Goal: Transaction & Acquisition: Purchase product/service

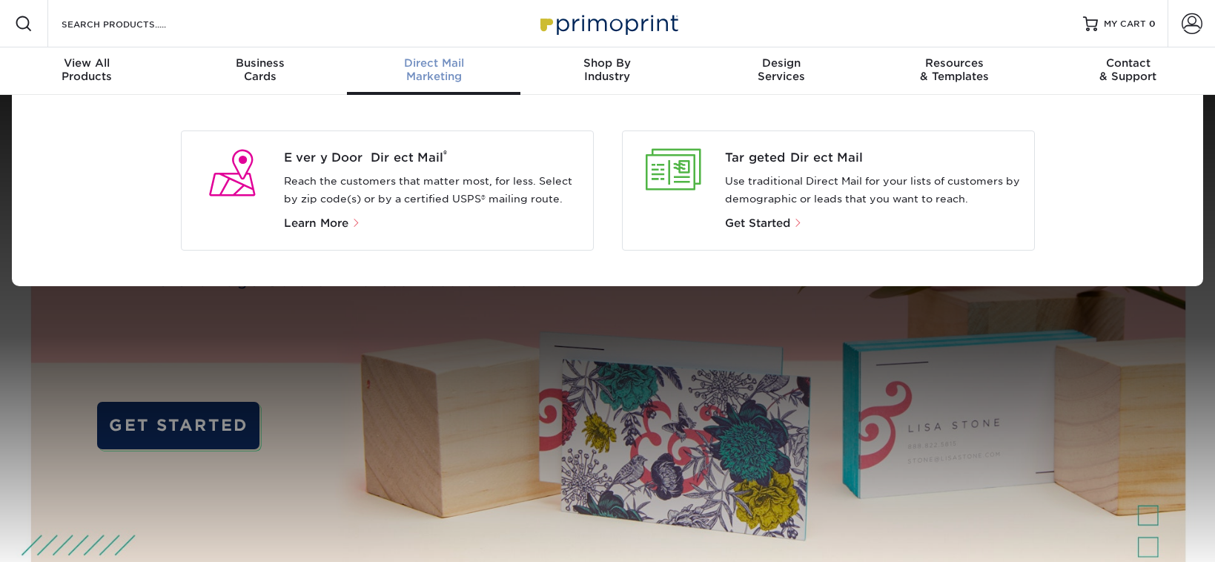
click at [675, 182] on div at bounding box center [673, 170] width 79 height 42
click at [740, 226] on span "Get Started" at bounding box center [757, 222] width 65 height 13
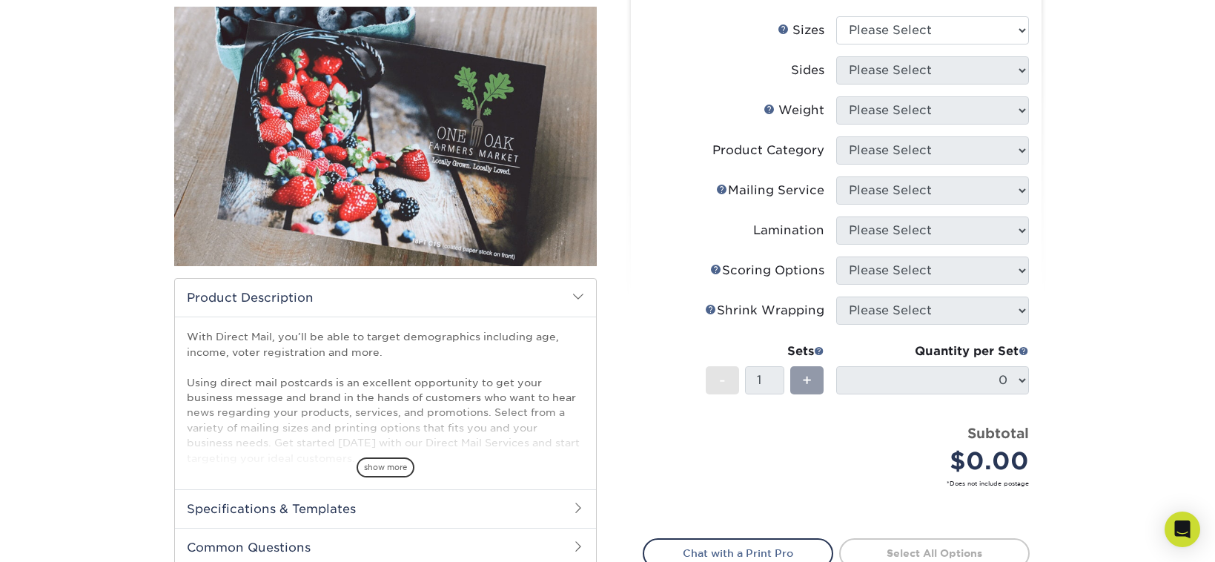
scroll to position [172, 0]
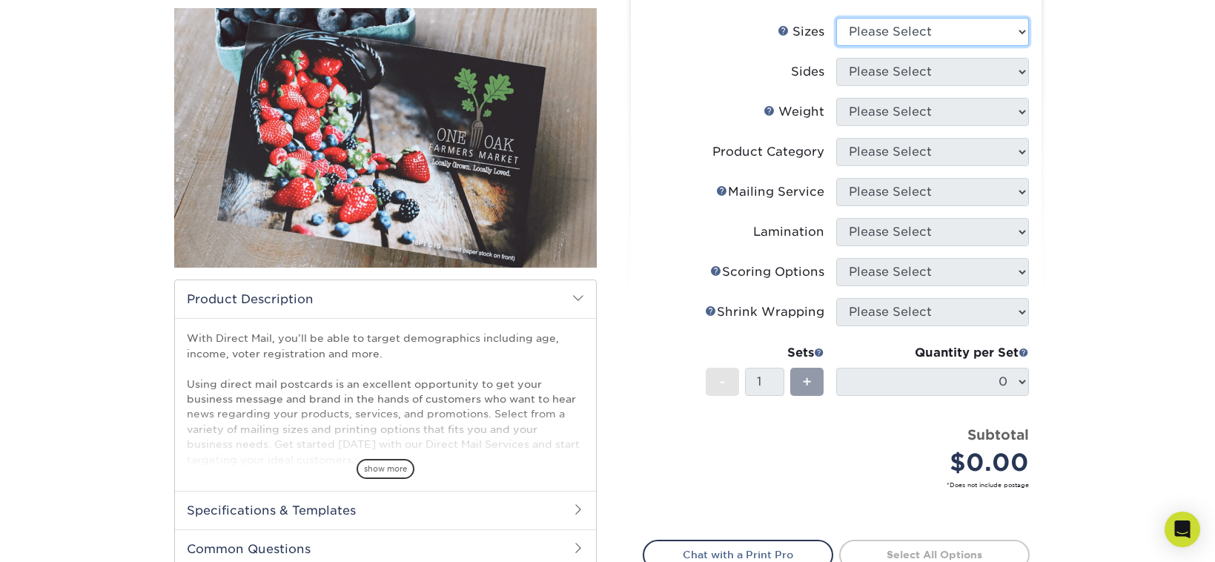
click at [903, 21] on select "Please Select 1.5" x 7" 2" x 4" 2" x 6" 2" x 7" 2" x 8" 2.12" x 5.5" 2.12" x 5.…" at bounding box center [932, 32] width 193 height 28
click at [893, 26] on select "Please Select 1.5" x 7" 2" x 4" 2" x 6" 2" x 7" 2" x 8" 2.12" x 5.5" 2.12" x 5.…" at bounding box center [932, 32] width 193 height 28
select select "6.00x8.00"
click at [1128, 194] on div "Products Postcards Direct Mail Postcards $" at bounding box center [607, 317] width 1215 height 789
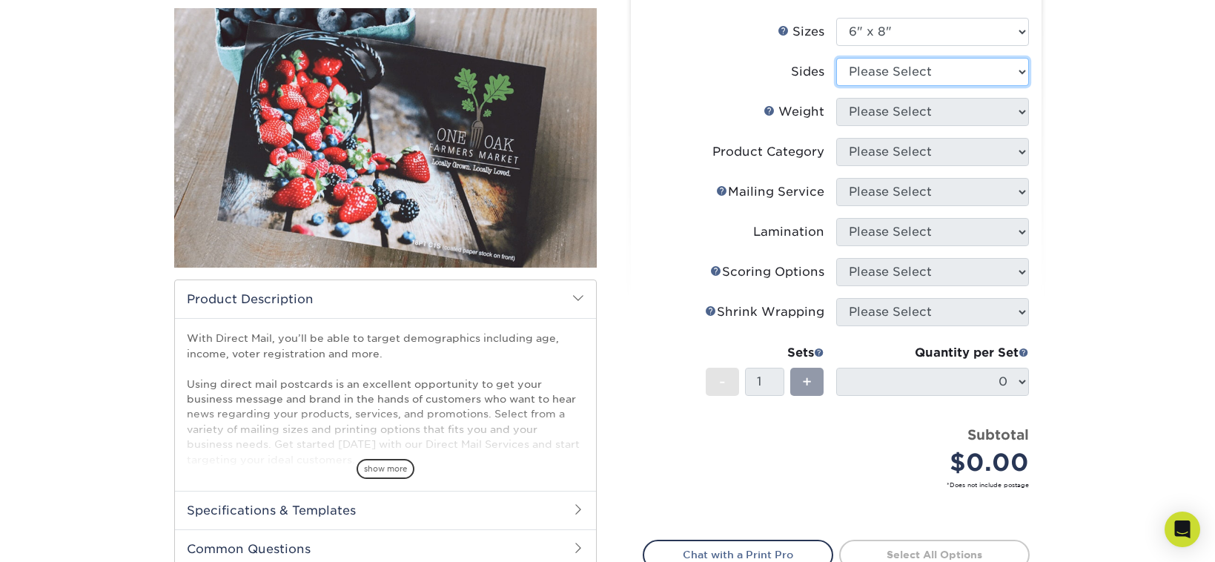
click at [927, 67] on select "Please Select Print Both Sides Print Front Only" at bounding box center [932, 72] width 193 height 28
select select "13abbda7-1d64-4f25-8bb2-c179b224825d"
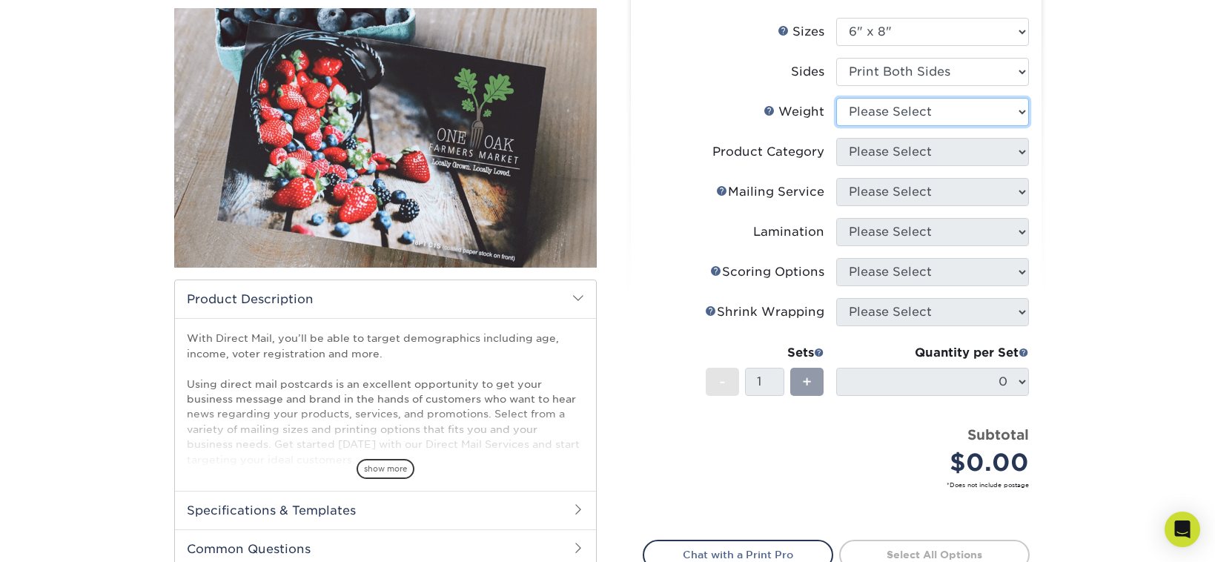
click at [885, 110] on select "Please Select 14PT 16PT" at bounding box center [932, 112] width 193 height 28
select select "14PT"
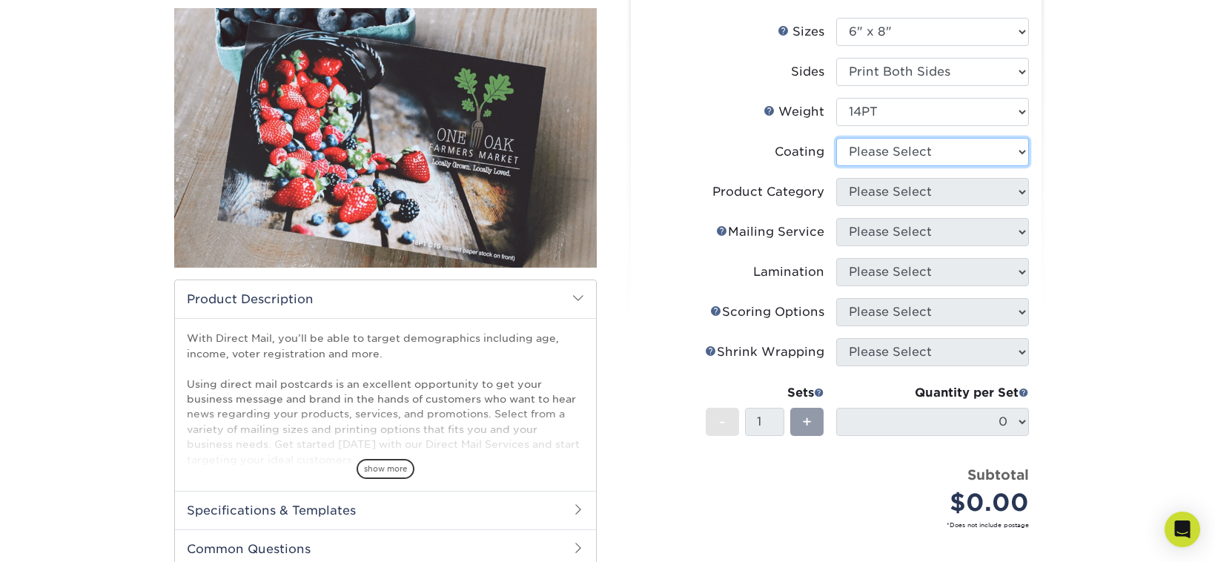
click at [875, 156] on select at bounding box center [932, 152] width 193 height 28
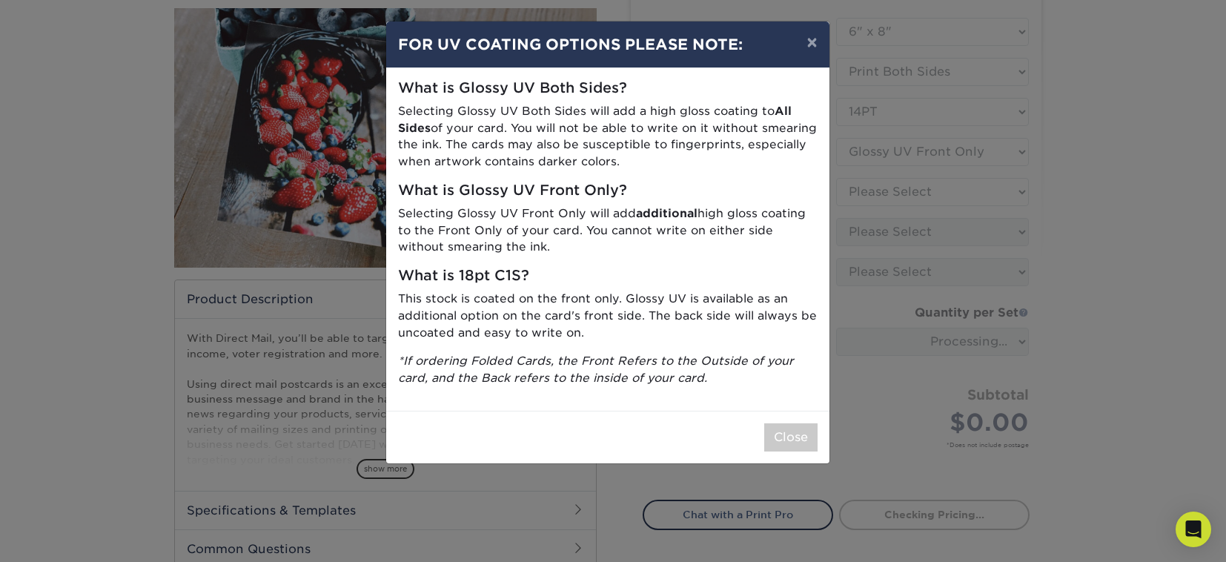
click at [872, 198] on div "× FOR UV COATING OPTIONS PLEASE NOTE: What is Glossy UV Both Sides? Selecting G…" at bounding box center [613, 281] width 1226 height 562
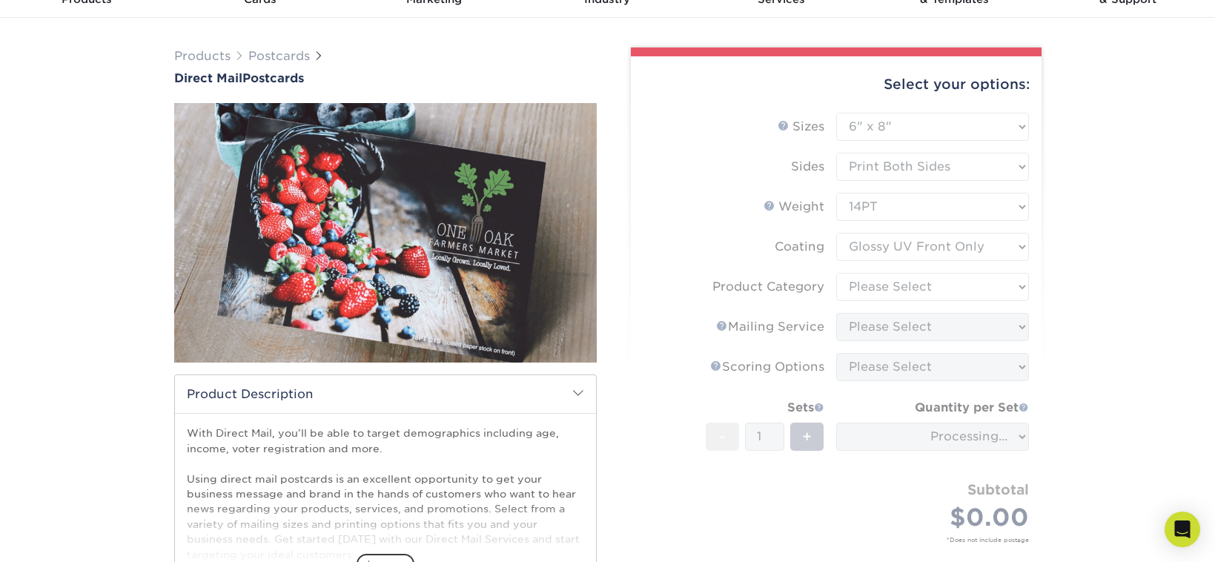
click at [889, 234] on form "Sizes Help Sizes Please Select 1.5" x 7" 2" x 4" 2" x 6" 2" x 7" 2" x 8" 2.12" …" at bounding box center [836, 345] width 387 height 465
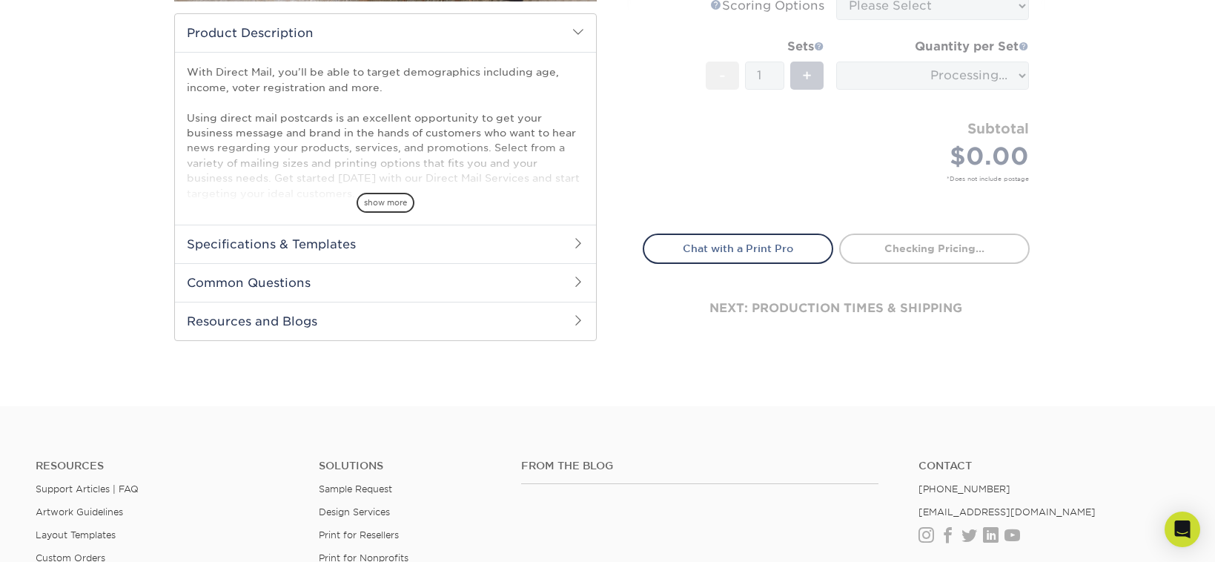
scroll to position [0, 0]
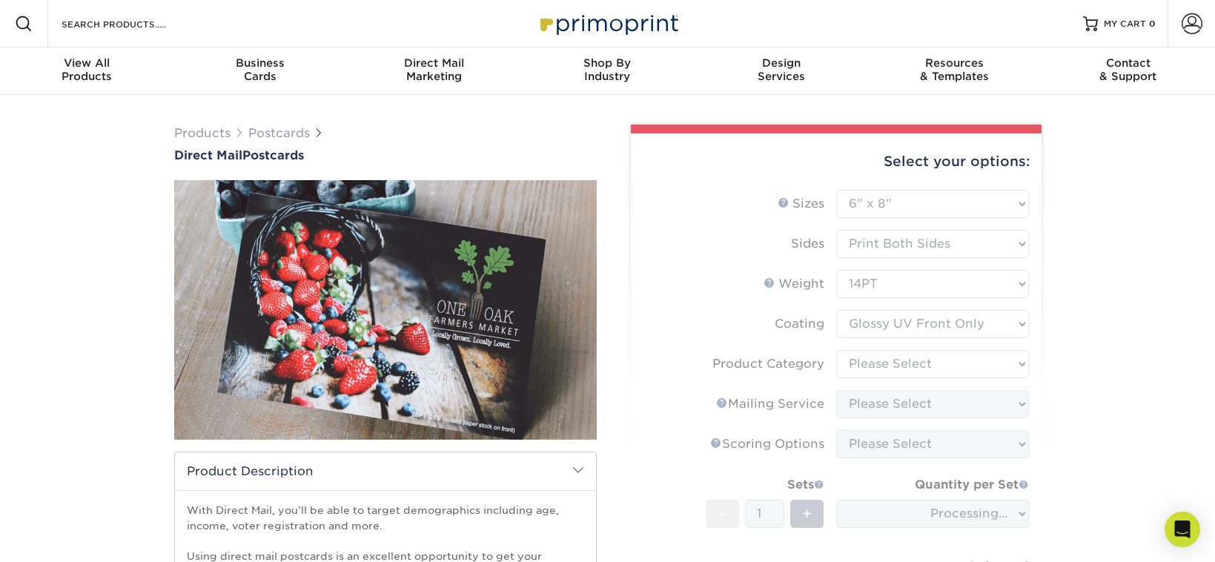
drag, startPoint x: 903, startPoint y: 312, endPoint x: 898, endPoint y: 317, distance: 7.9
click at [903, 312] on form "Sizes Help Sizes Please Select 1.5" x 7" 2" x 4" 2" x 6" 2" x 7" 2" x 8" 2.12" …" at bounding box center [836, 422] width 387 height 465
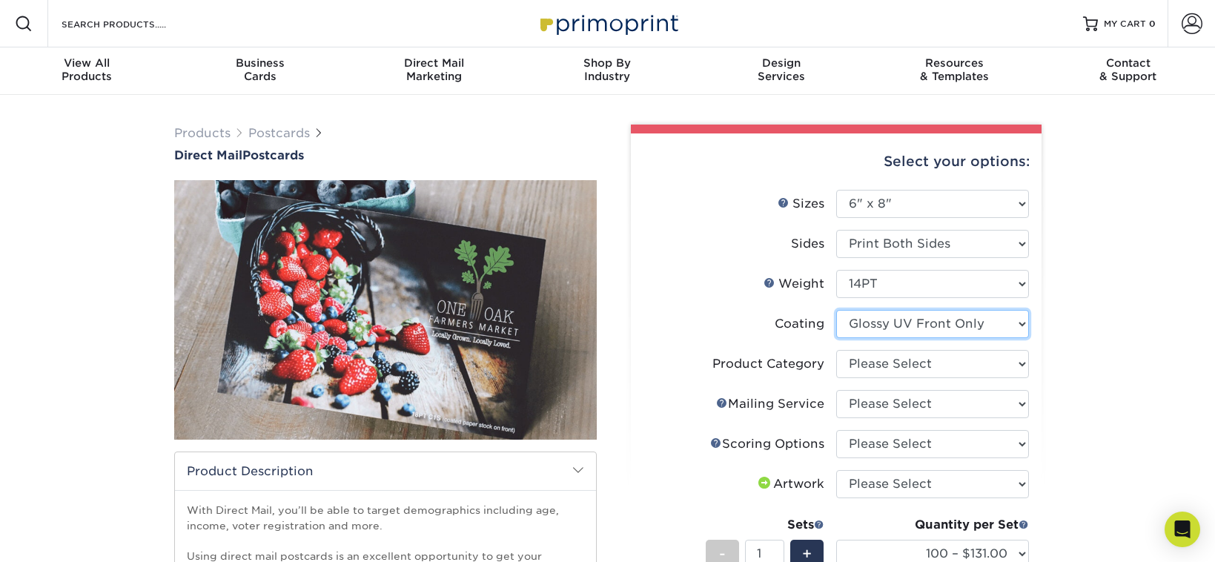
click at [912, 331] on select at bounding box center [932, 324] width 193 height 28
select select "121bb7b5-3b4d-429f-bd8d-bbf80e953313"
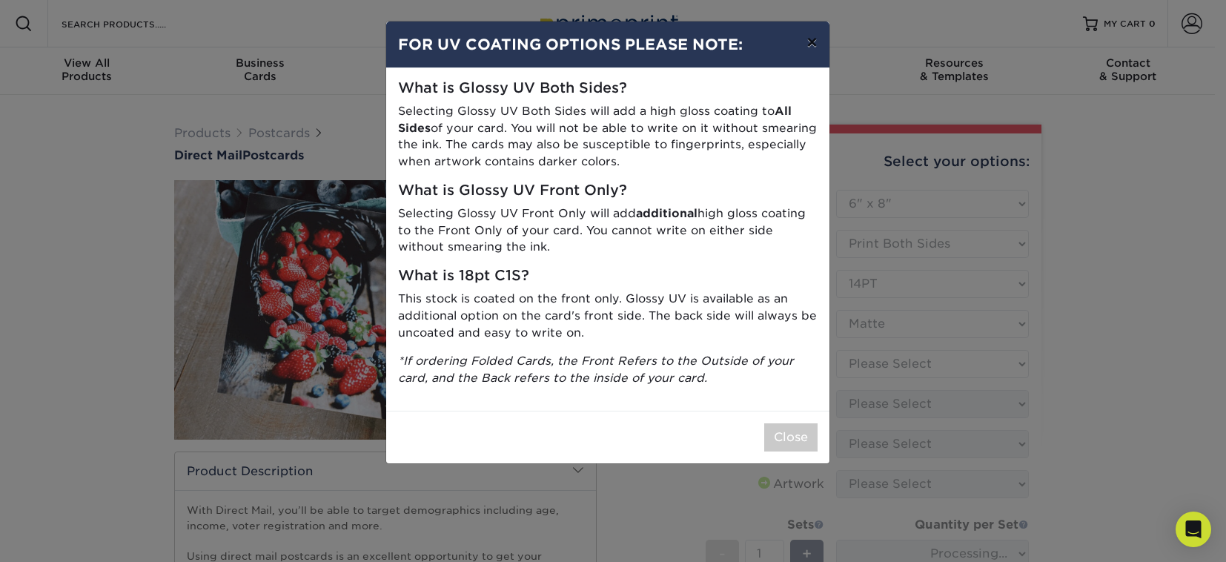
click at [811, 38] on button "×" at bounding box center [811, 42] width 34 height 42
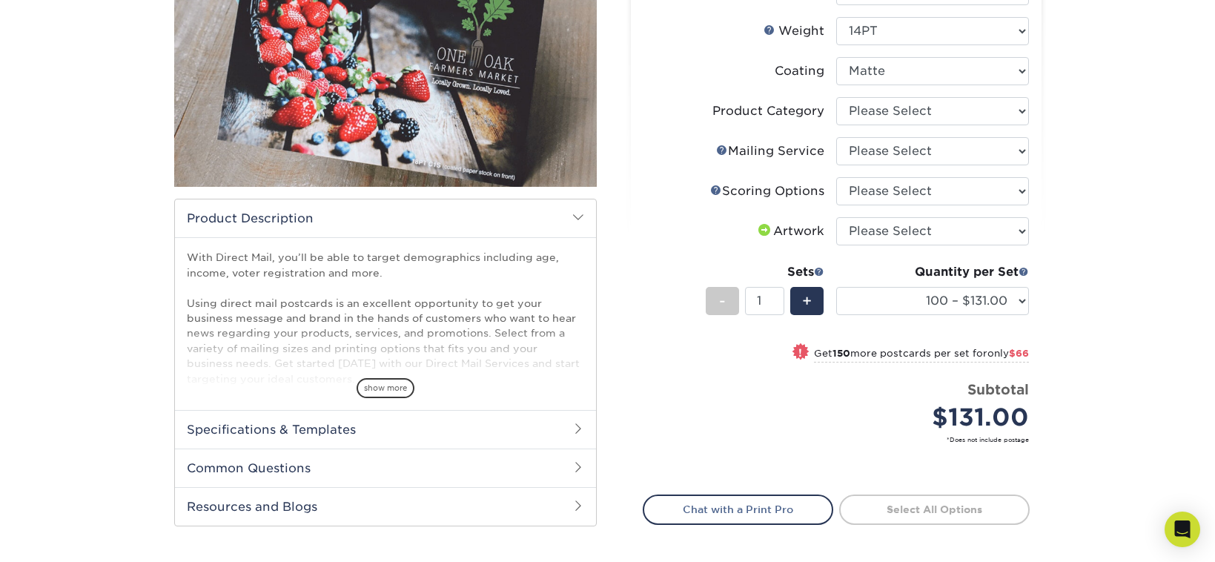
scroll to position [252, 0]
click at [1021, 302] on select "100 – $131.00 250 – $197.00 500 – $218.00 1000 – $252.00 2500 – $405.00 5000 – …" at bounding box center [932, 302] width 193 height 28
click at [1001, 303] on select "100 – $131.00 250 – $197.00 500 – $218.00 1000 – $252.00 2500 – $405.00 5000 – …" at bounding box center [932, 302] width 193 height 28
click at [971, 302] on select "100 – $131.00 250 – $197.00 500 – $218.00 1000 – $252.00 2500 – $405.00 5000 – …" at bounding box center [932, 302] width 193 height 28
